Goal: Task Accomplishment & Management: Manage account settings

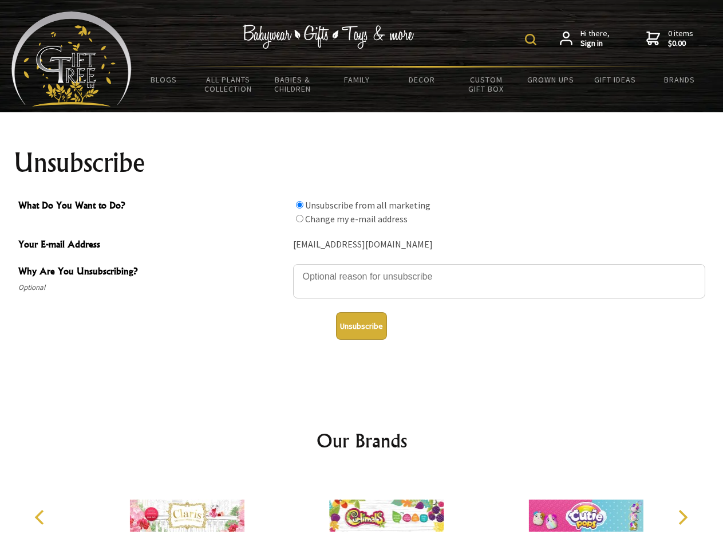
click at [532, 40] on img at bounding box center [530, 39] width 11 height 11
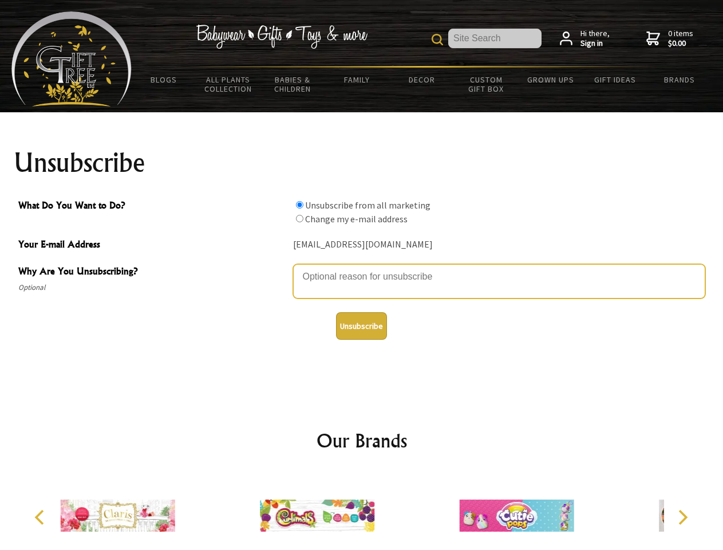
click at [362, 268] on textarea "Why Are You Unsubscribing?" at bounding box center [499, 281] width 412 height 34
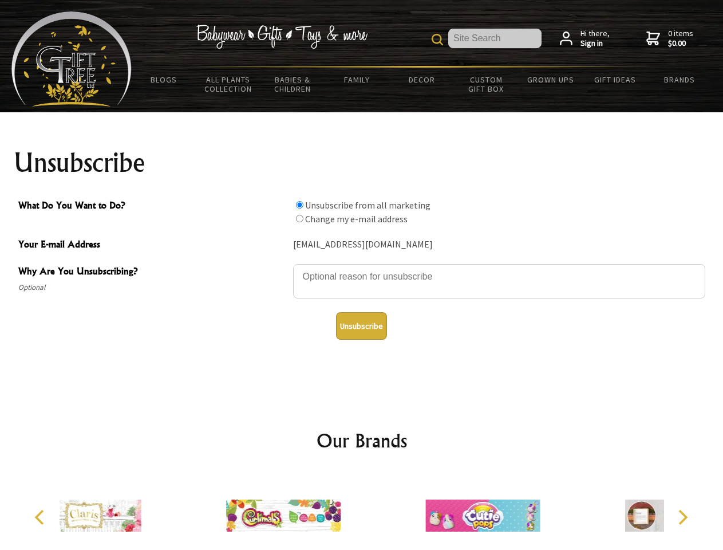
click at [299, 204] on input "What Do You Want to Do?" at bounding box center [299, 204] width 7 height 7
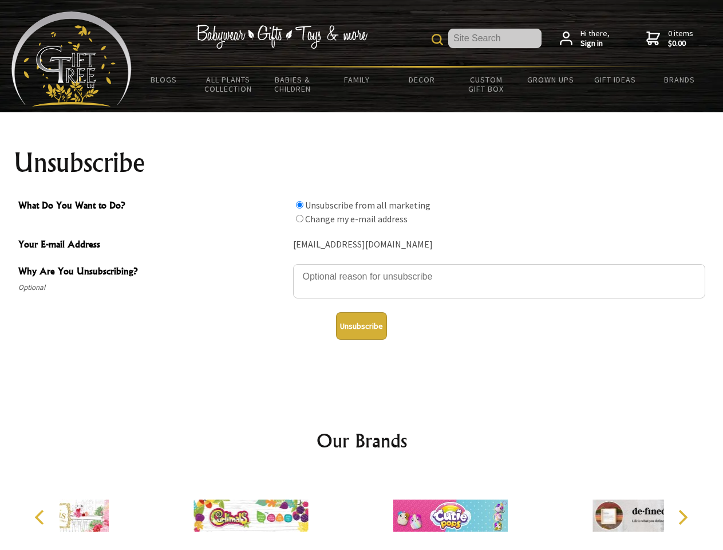
click at [299, 218] on input "What Do You Want to Do?" at bounding box center [299, 218] width 7 height 7
radio input "true"
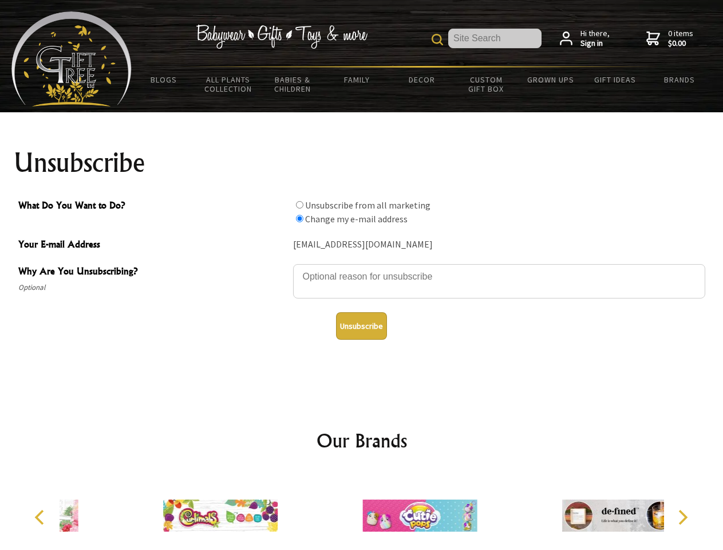
click at [361, 326] on button "Unsubscribe" at bounding box center [361, 325] width 51 height 27
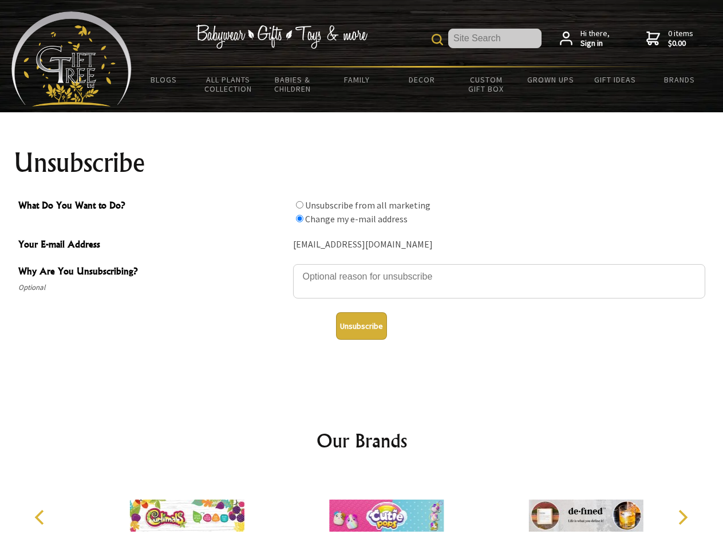
click at [362, 511] on img at bounding box center [386, 515] width 115 height 86
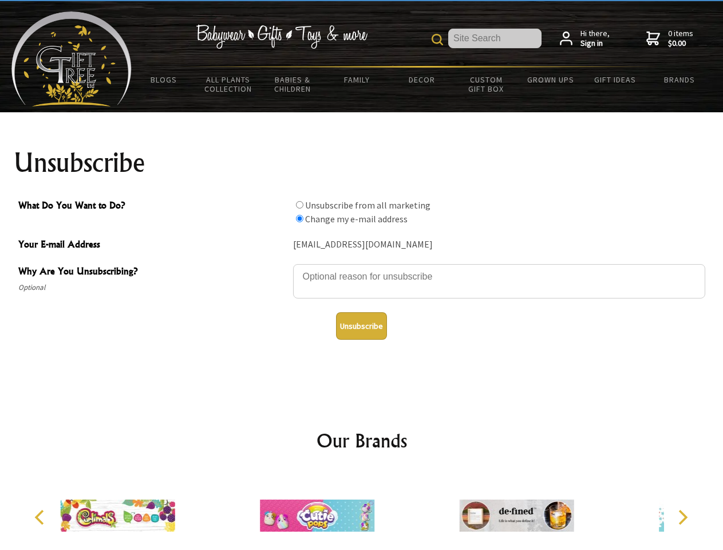
click at [41, 517] on icon "Previous" at bounding box center [40, 517] width 15 height 15
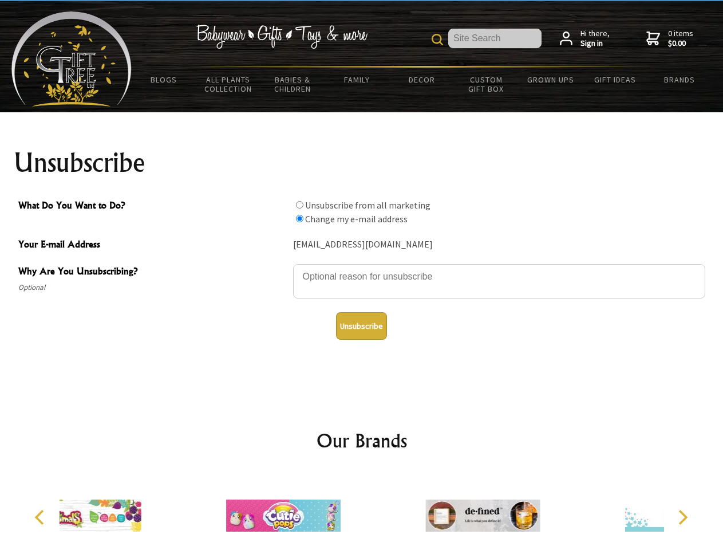
click at [682, 517] on icon "Next" at bounding box center [681, 517] width 15 height 15
